Goal: Contribute content

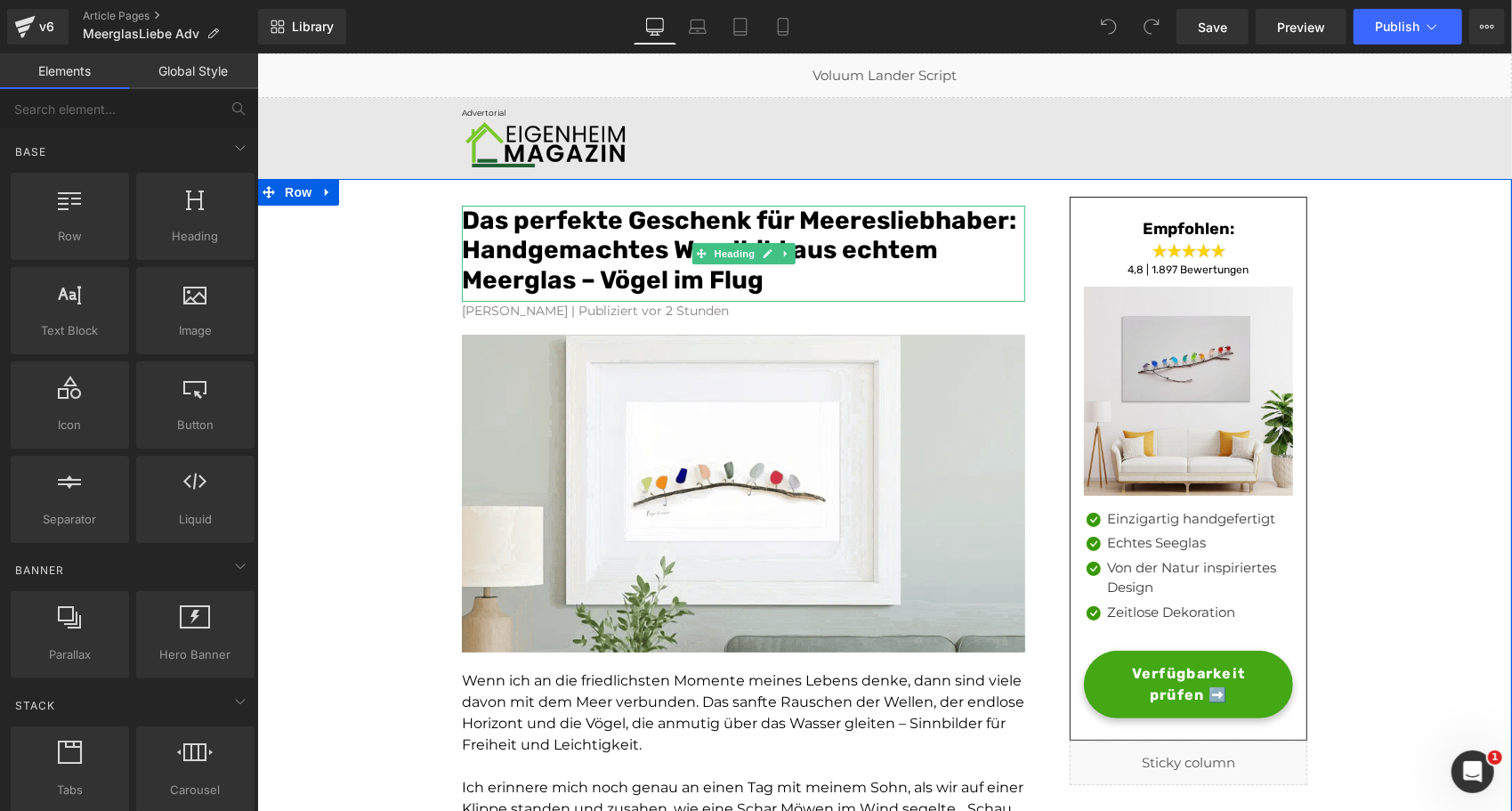
click at [878, 214] on font "Das perfekte Geschenk für Meeresliebhaber: Handgemachtes Wandbild aus echtem Me…" at bounding box center [738, 249] width 554 height 89
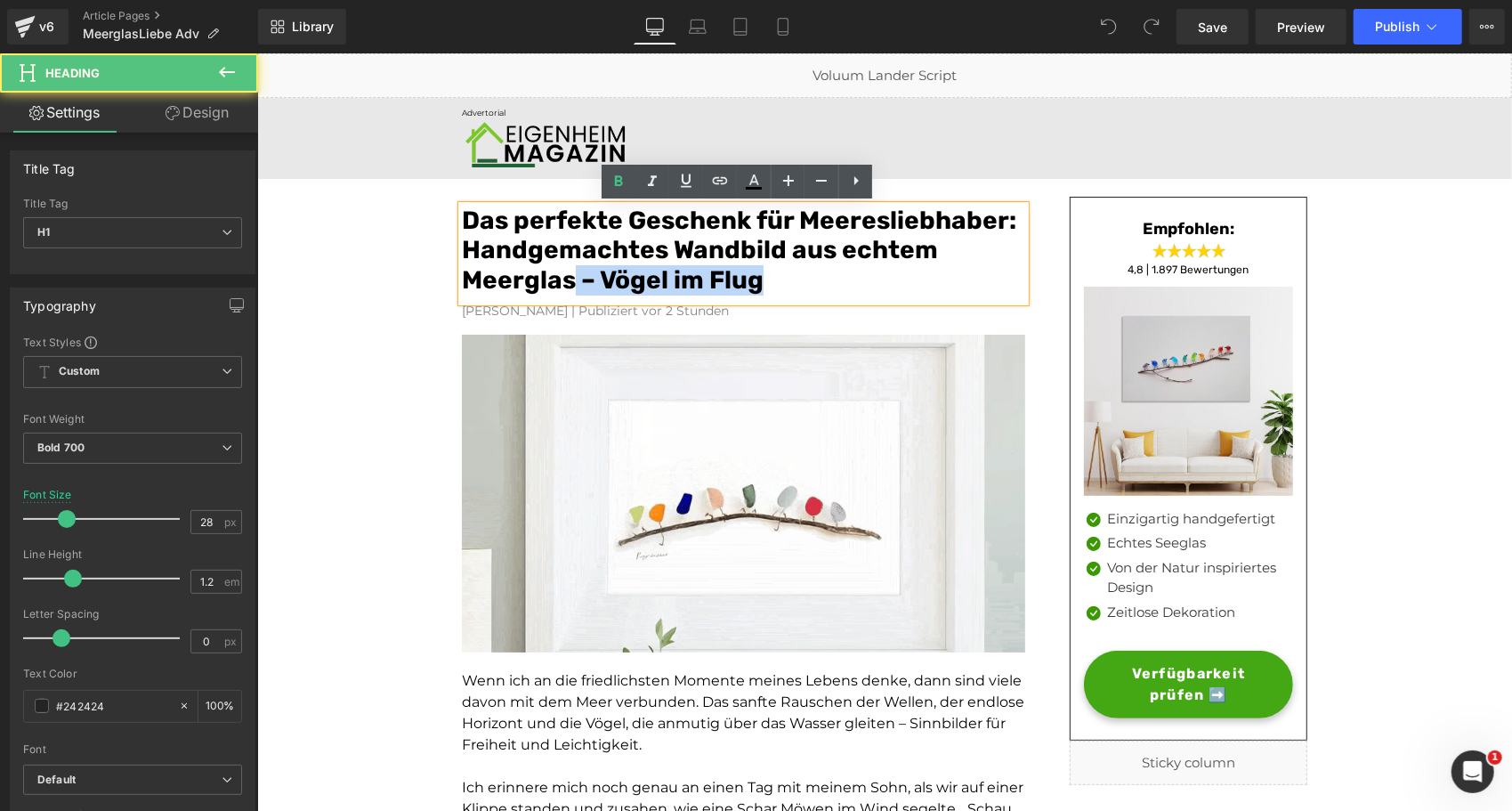
drag, startPoint x: 777, startPoint y: 286, endPoint x: 562, endPoint y: 288, distance: 215.0
click at [562, 288] on h1 "Das perfekte Geschenk für Meeresliebhaber: Handgemachtes Wandbild aus echtem Me…" at bounding box center [743, 250] width 563 height 90
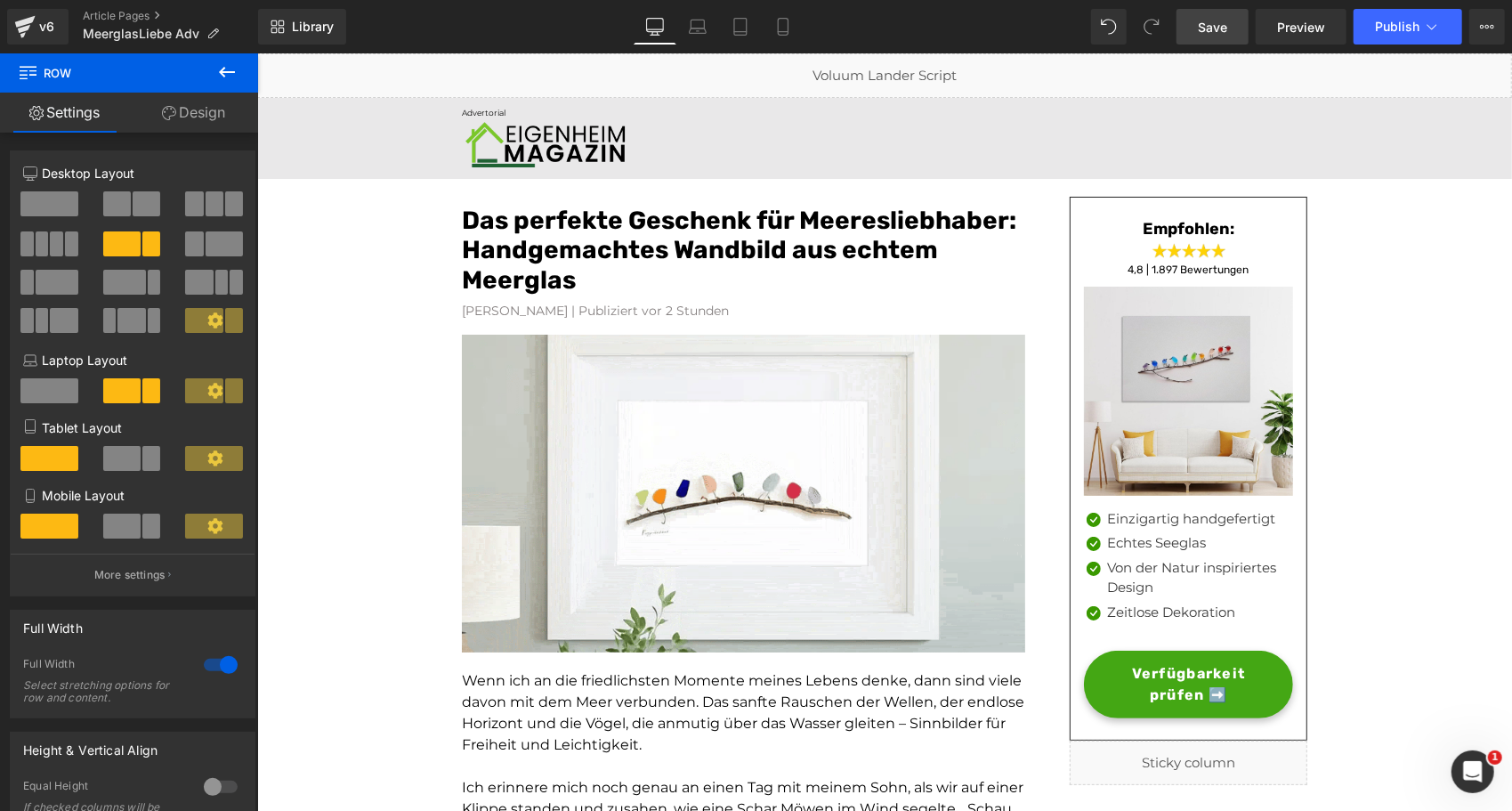
click at [1201, 32] on span "Save" at bounding box center [1212, 27] width 29 height 18
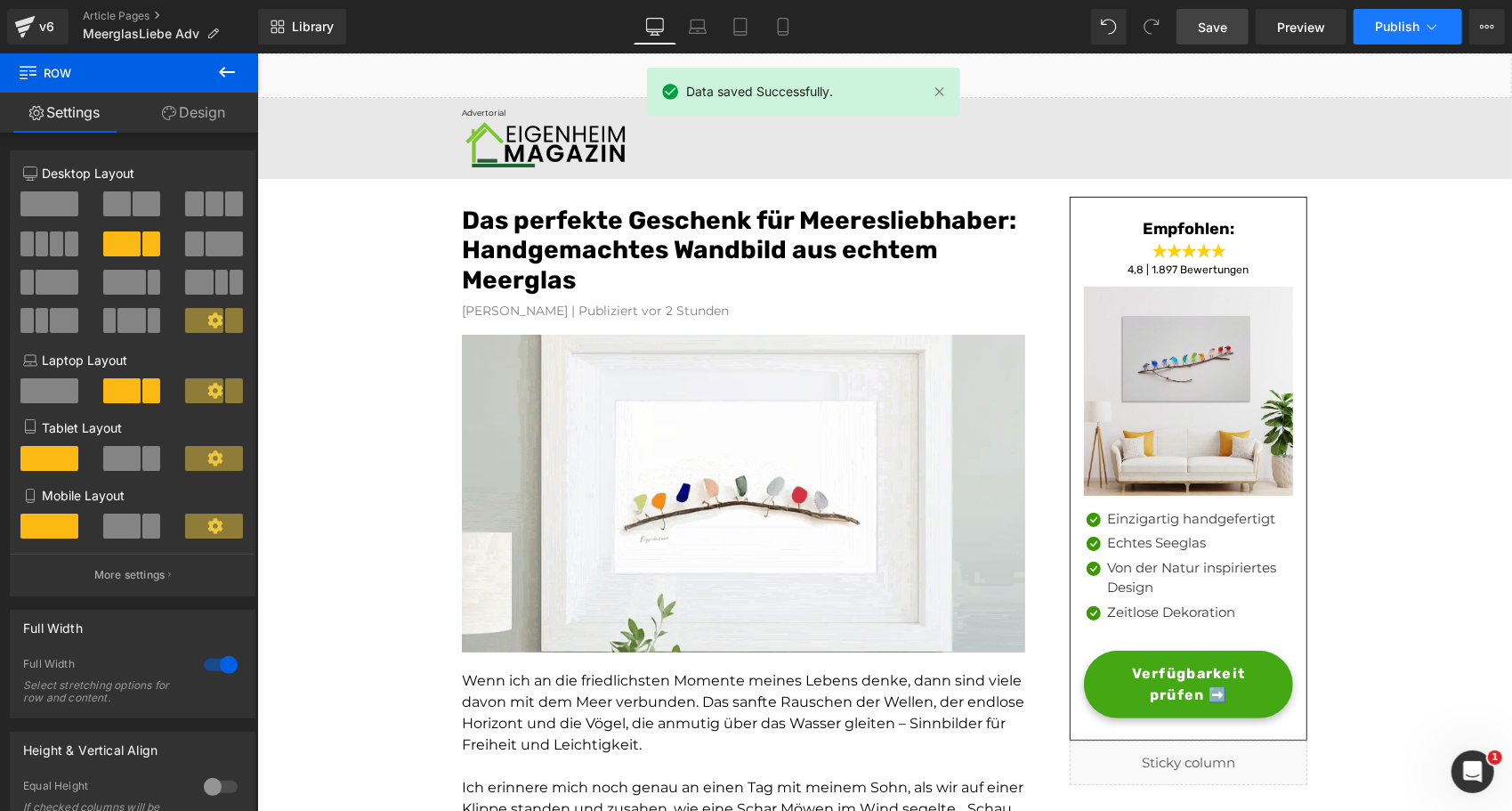
click at [1444, 40] on button "Publish" at bounding box center [1408, 27] width 108 height 36
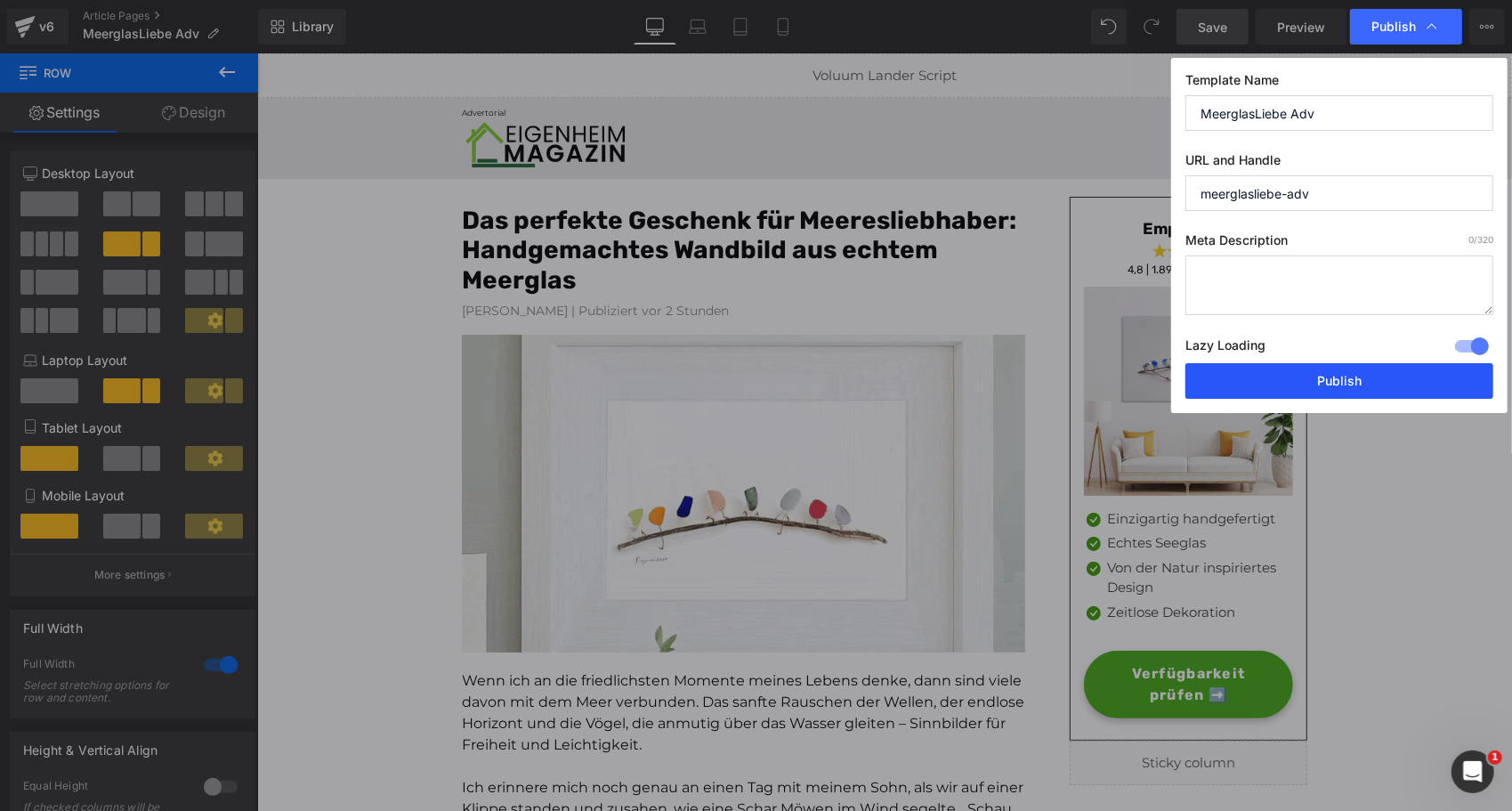
click at [1279, 380] on button "Publish" at bounding box center [1339, 381] width 308 height 36
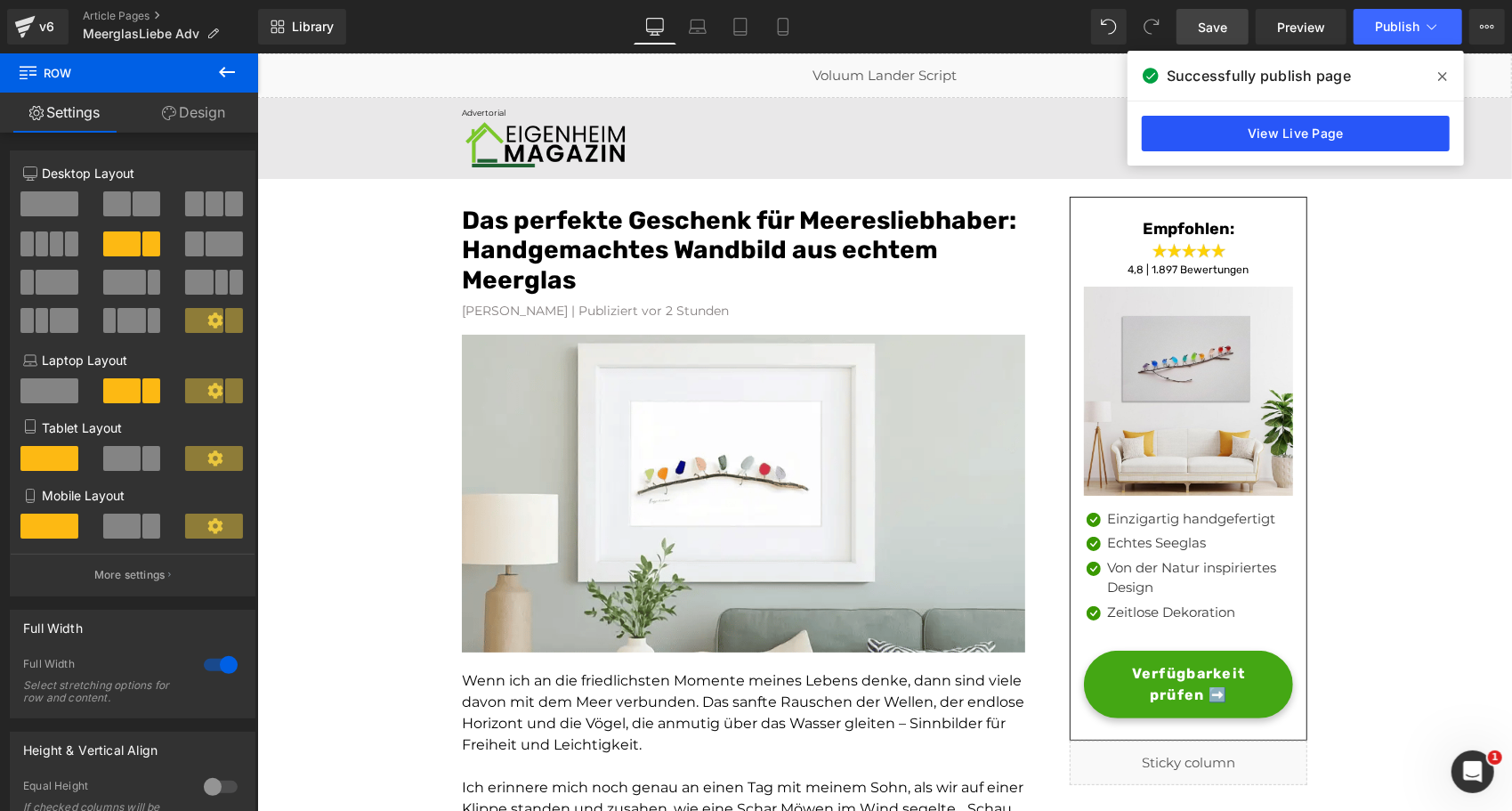
click at [1211, 127] on link "View Live Page" at bounding box center [1295, 133] width 308 height 36
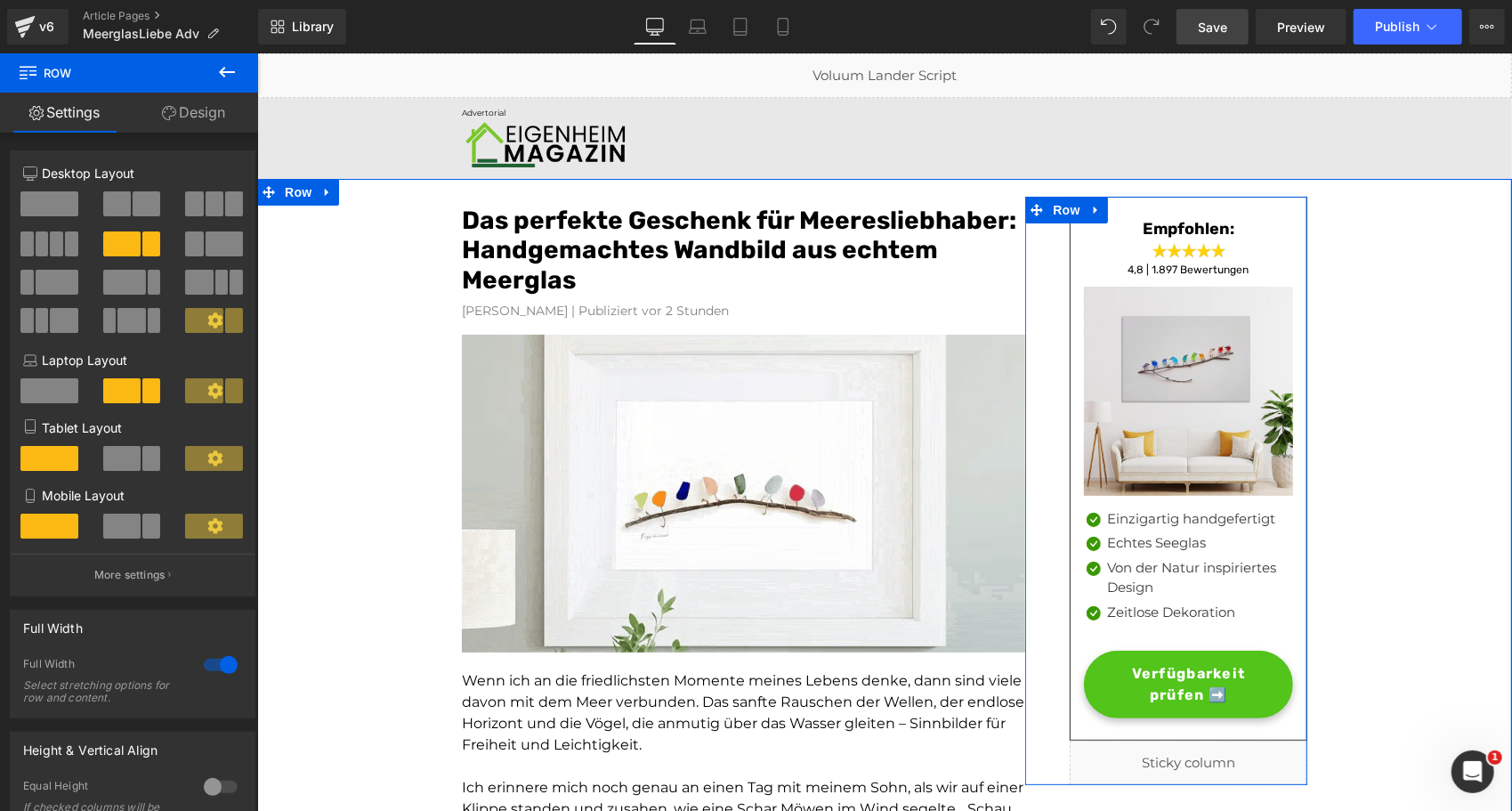
click at [1111, 662] on span "Verfügbarkeit prüfen ➡️" at bounding box center [1188, 683] width 172 height 42
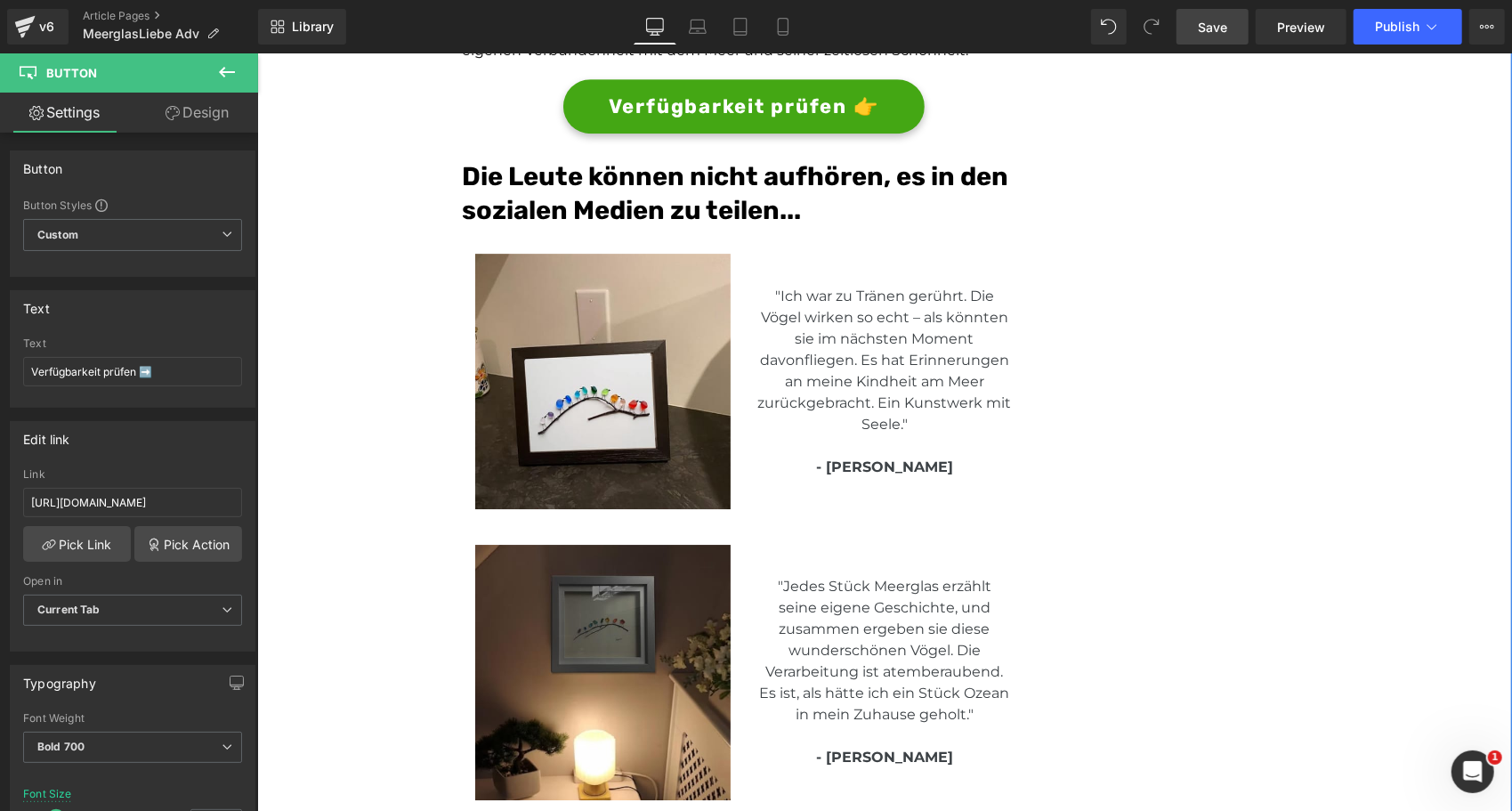
scroll to position [3590, 0]
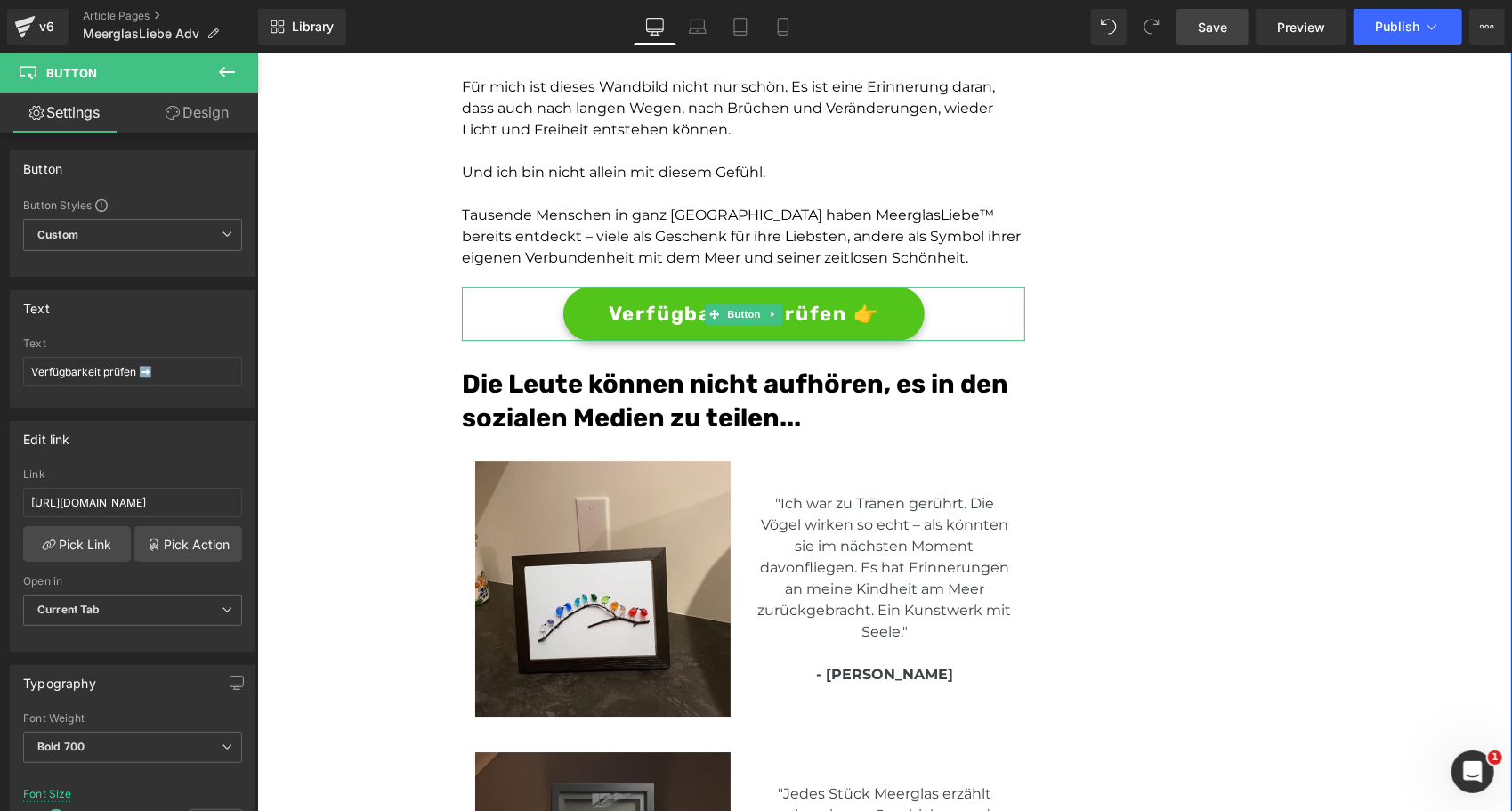
click at [641, 309] on span "Verfügbarkeit prüfen 👉" at bounding box center [743, 313] width 270 height 29
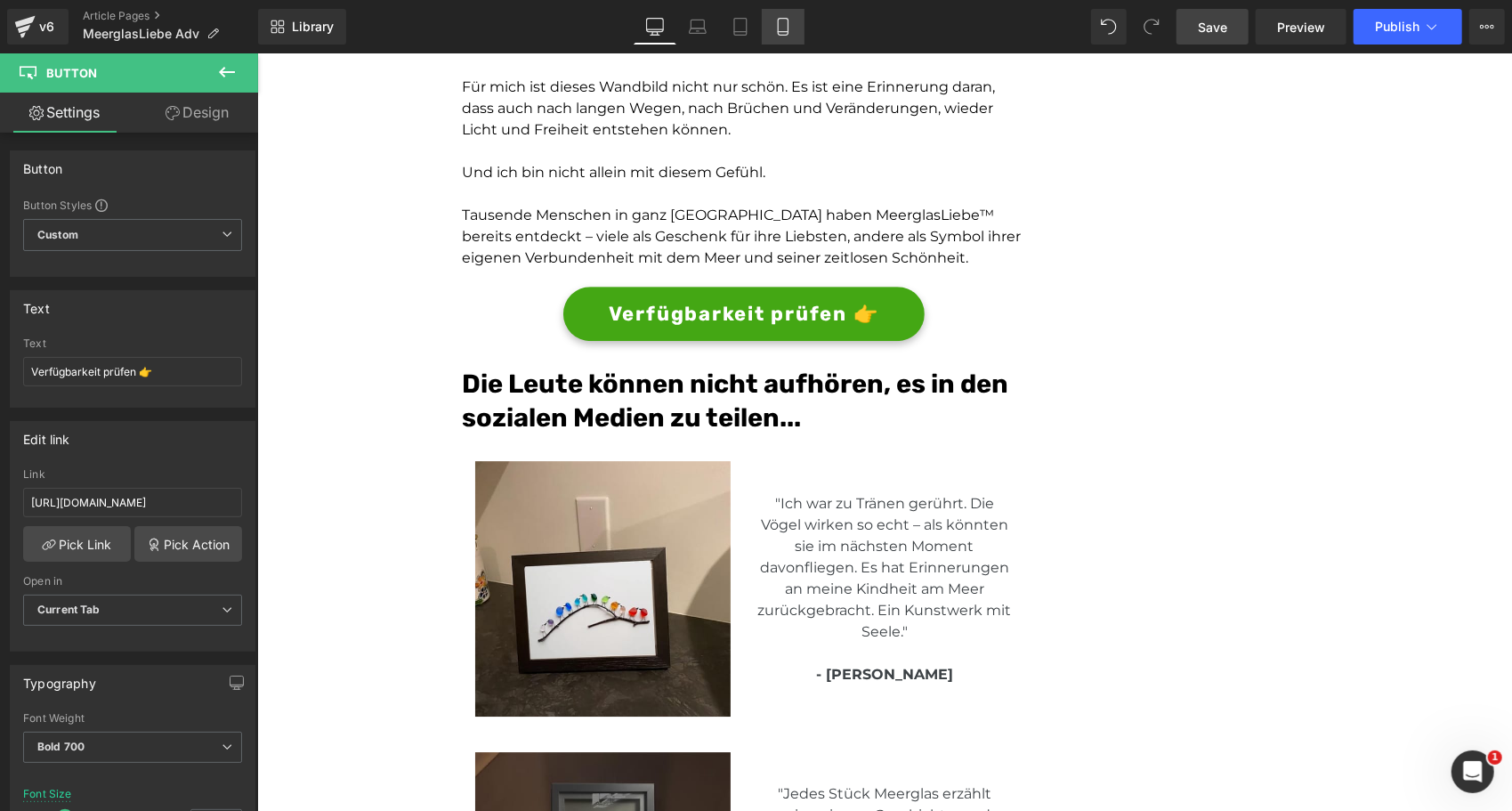
click at [783, 22] on icon at bounding box center [782, 26] width 17 height 17
type input "14"
type input "100"
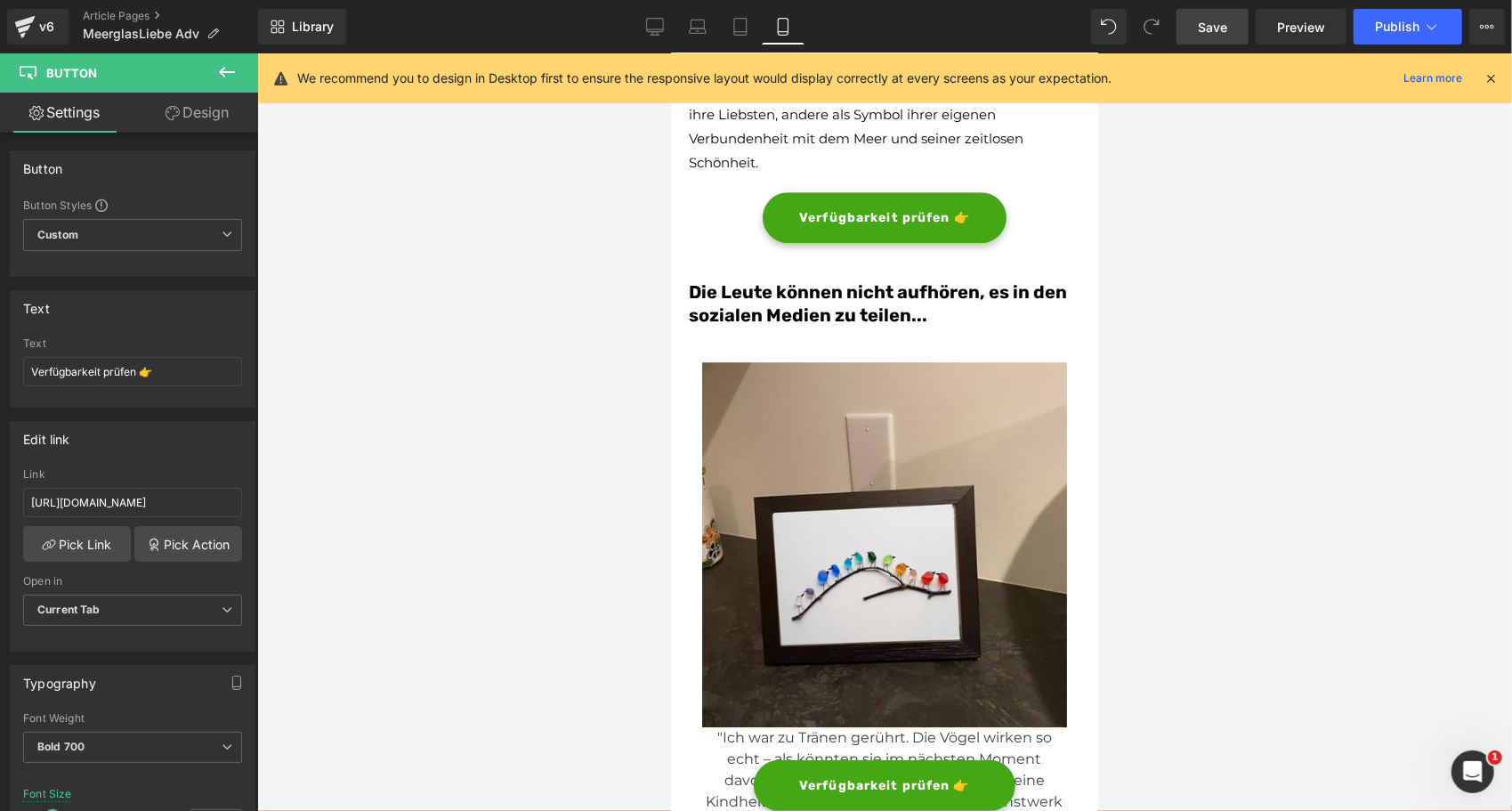
scroll to position [3498, 0]
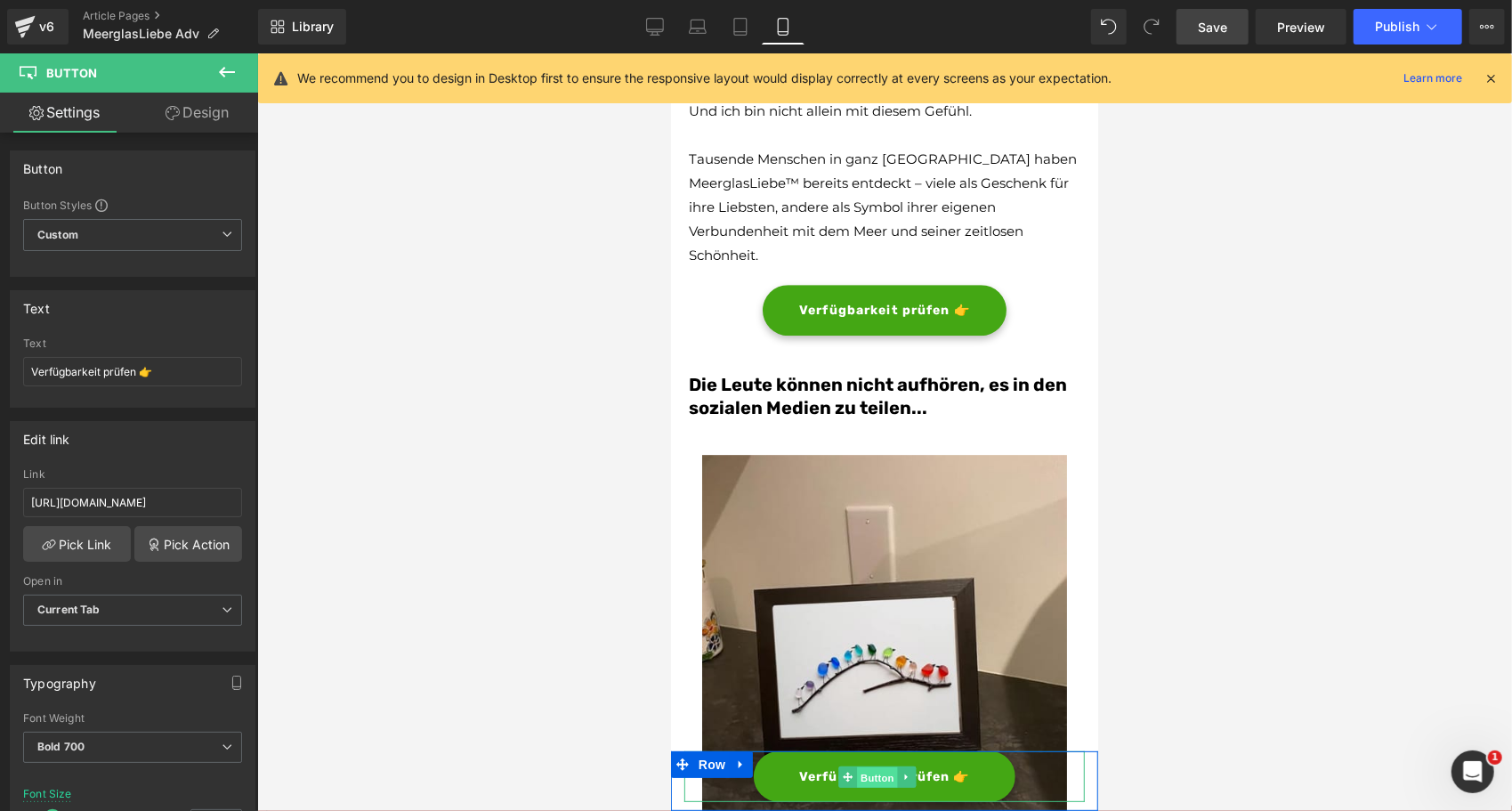
click at [881, 784] on span "Button" at bounding box center [878, 776] width 41 height 21
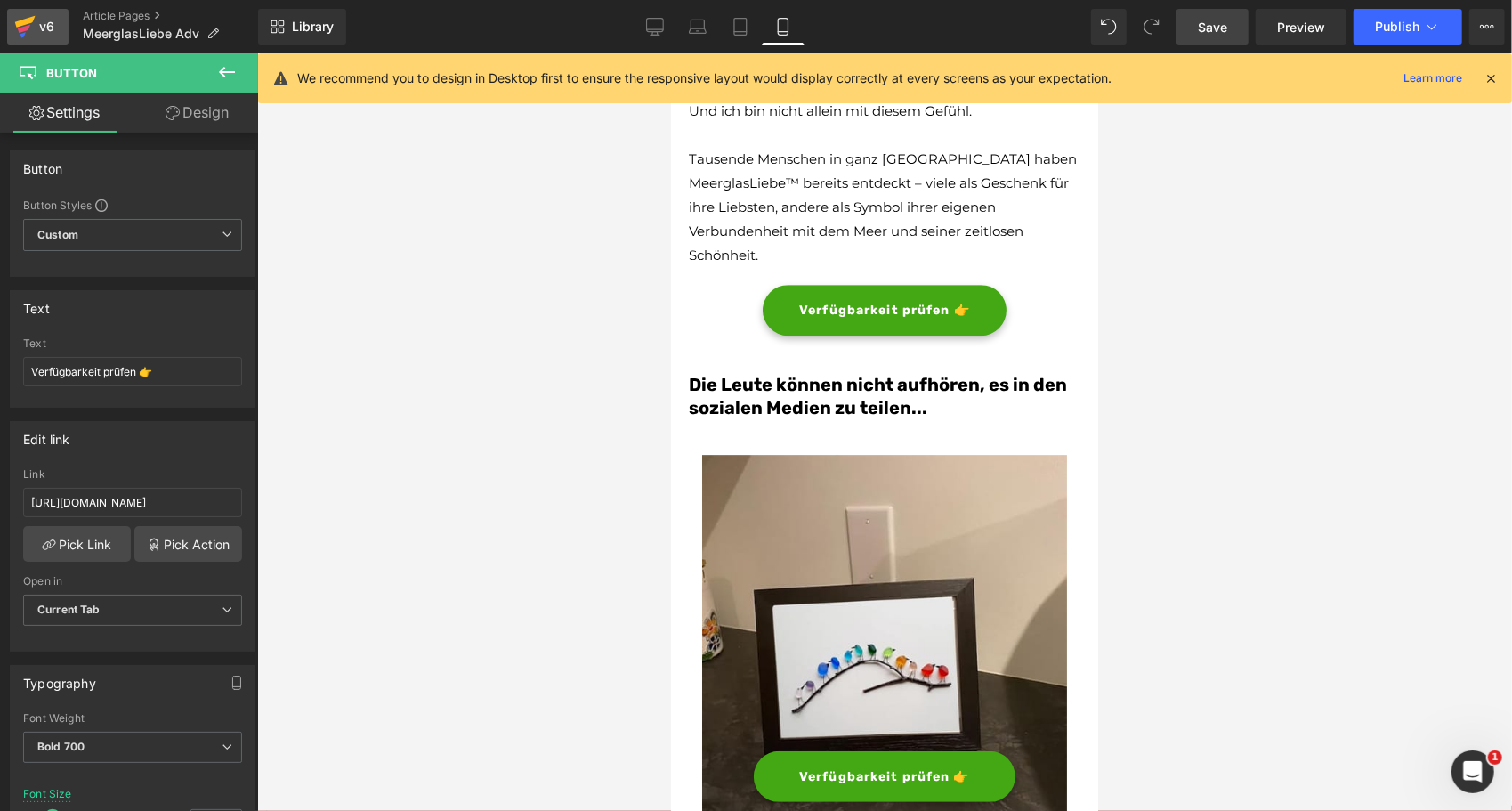
click at [38, 19] on div "v6" at bounding box center [47, 26] width 22 height 23
